Goal: Use online tool/utility

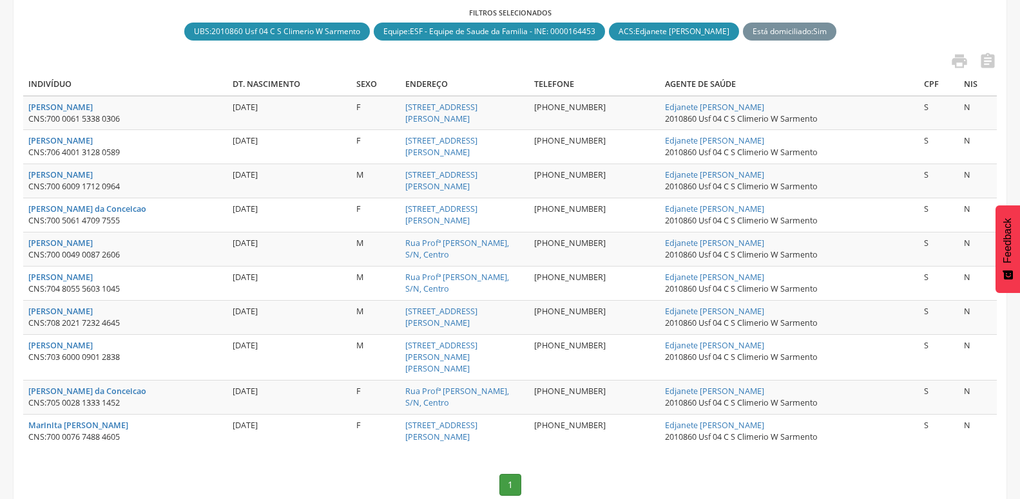
scroll to position [314, 0]
drag, startPoint x: 50, startPoint y: 357, endPoint x: 148, endPoint y: 357, distance: 97.9
click at [148, 357] on div "CNS: 703 6000 0901 2838" at bounding box center [125, 358] width 194 height 12
copy span "703 6000 0901 2838"
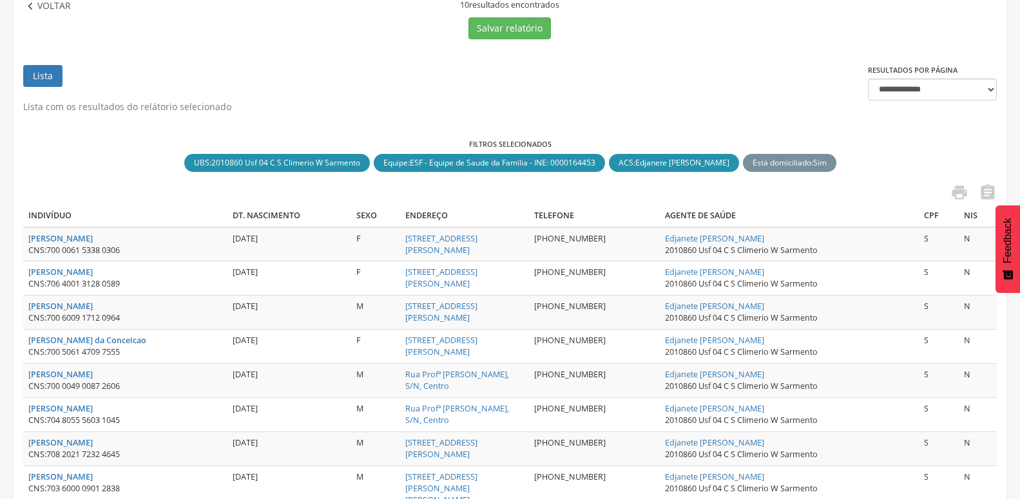
click at [59, 10] on p "Voltar" at bounding box center [53, 6] width 33 height 14
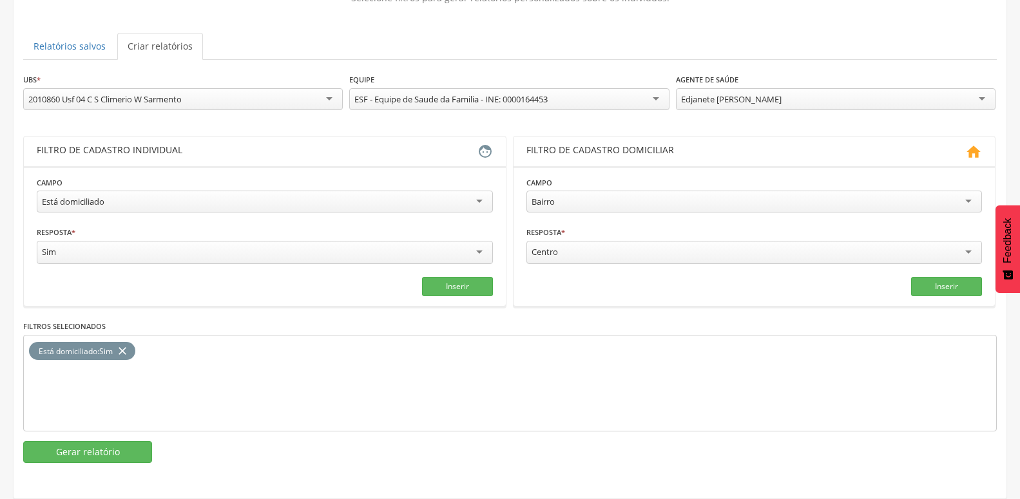
scroll to position [120, 0]
click at [157, 196] on div "Está domiciliado" at bounding box center [265, 202] width 456 height 22
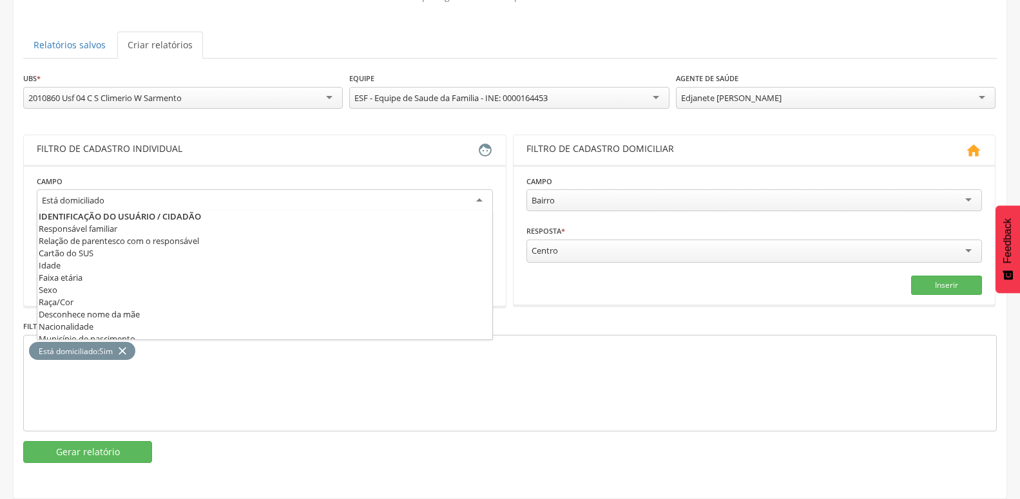
scroll to position [626, 0]
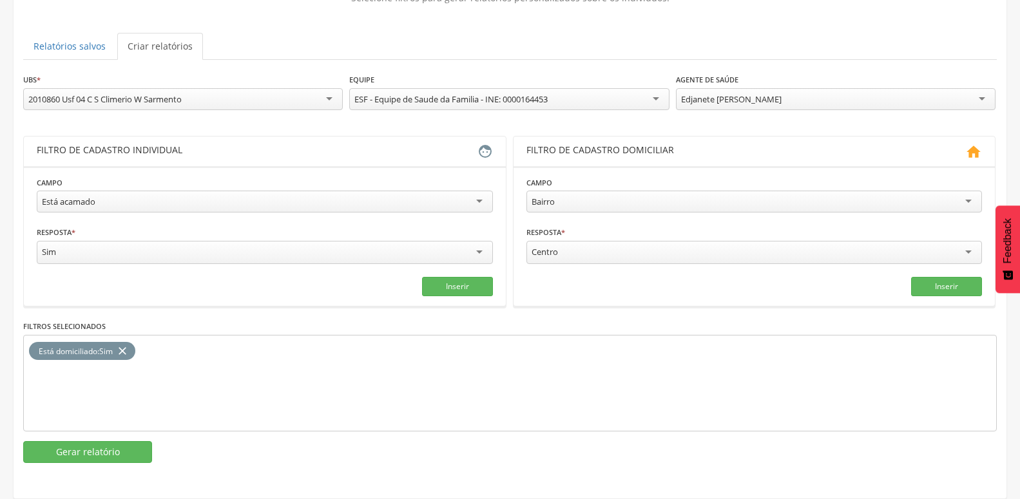
click at [124, 342] on icon "close" at bounding box center [122, 351] width 13 height 19
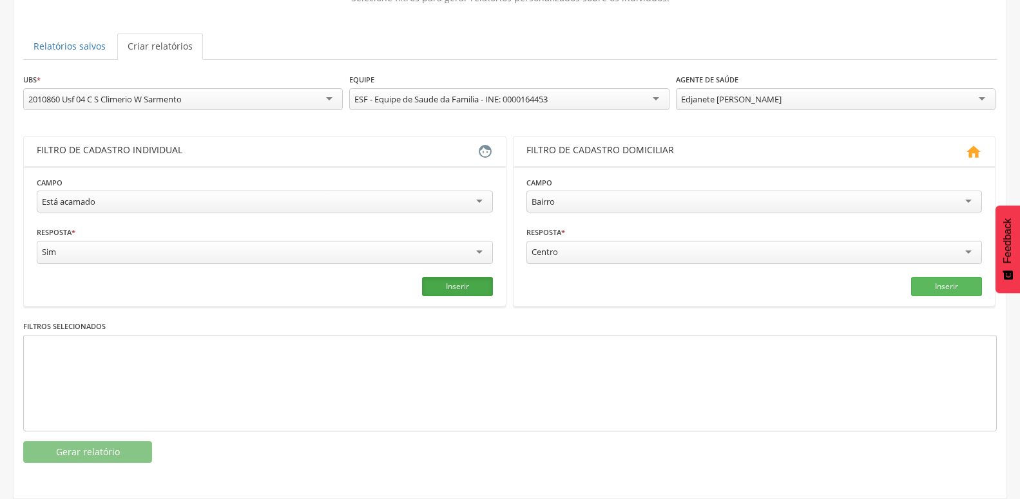
click at [458, 277] on button "Inserir" at bounding box center [457, 286] width 71 height 19
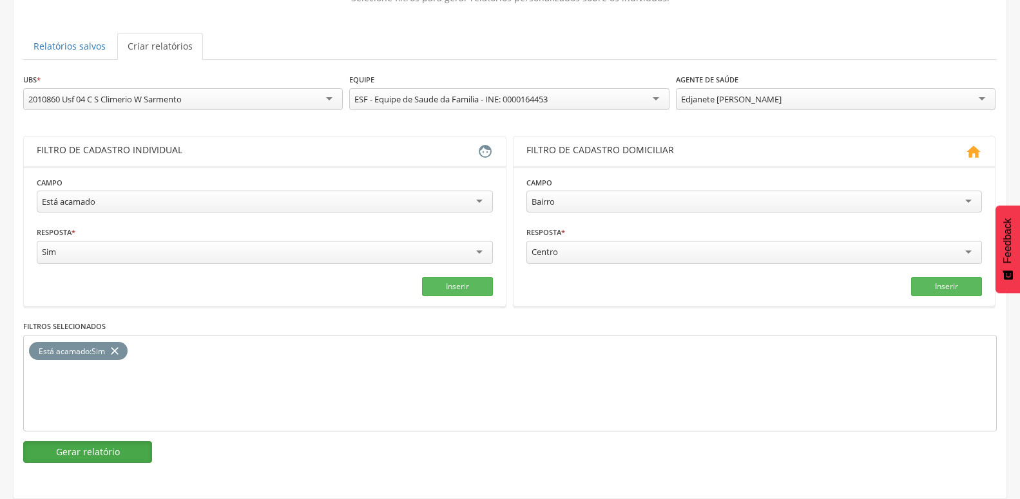
click at [121, 441] on button "Gerar relatório" at bounding box center [87, 452] width 129 height 22
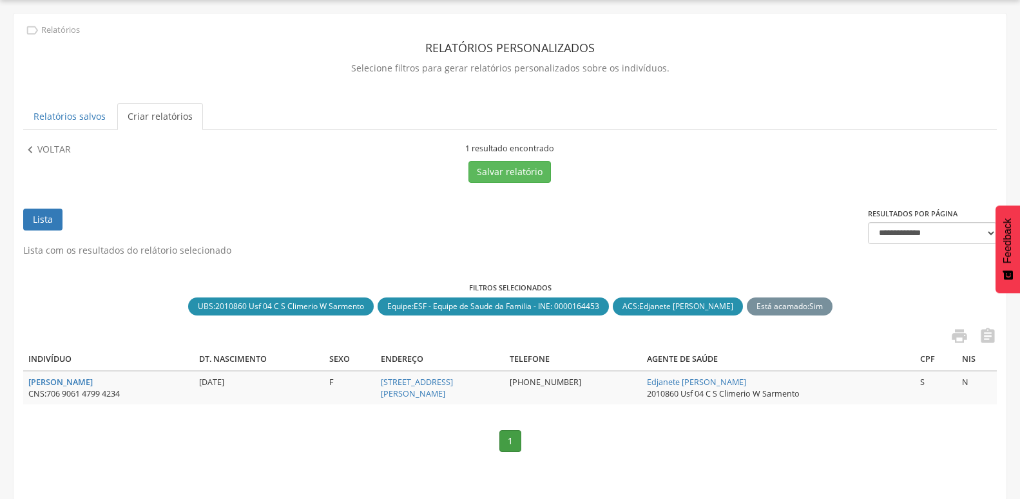
drag, startPoint x: 48, startPoint y: 396, endPoint x: 104, endPoint y: 394, distance: 56.7
click at [149, 396] on div "CNS: 706 9061 4799 4234" at bounding box center [108, 394] width 160 height 12
copy div "706 9061 4799 4234"
